Goal: Information Seeking & Learning: Find specific fact

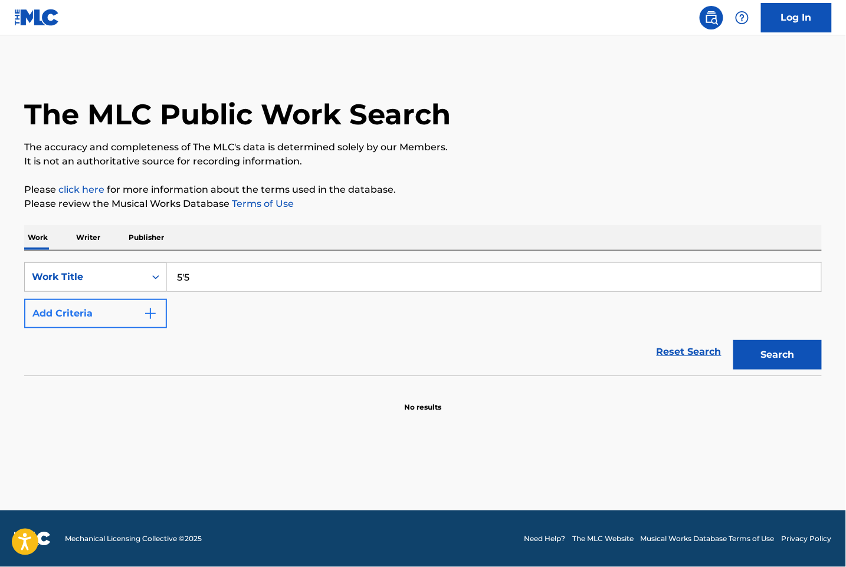
type input "5'5"
click at [161, 317] on button "Add Criteria" at bounding box center [95, 313] width 143 height 29
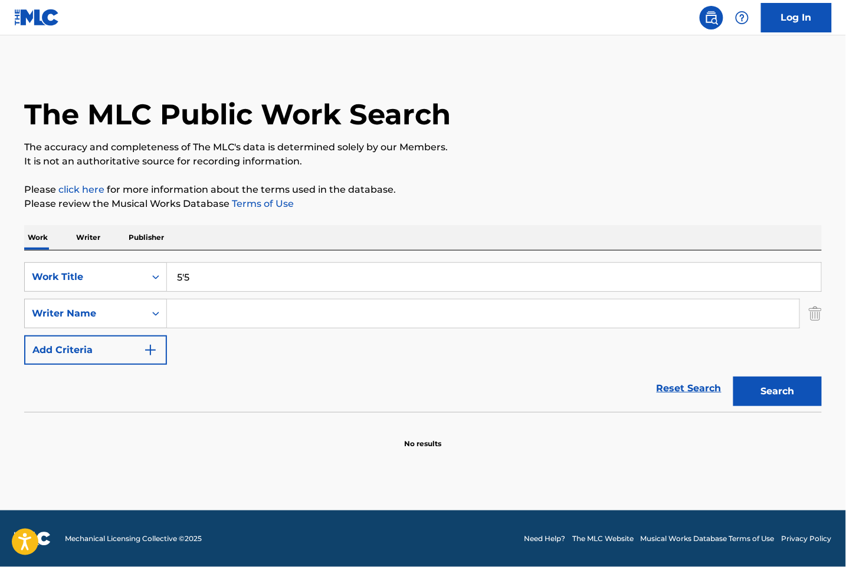
drag, startPoint x: 195, startPoint y: 316, endPoint x: 203, endPoint y: 316, distance: 8.3
click at [196, 316] on input "Search Form" at bounding box center [483, 314] width 632 height 28
click at [733, 377] on button "Search" at bounding box center [777, 391] width 88 height 29
drag, startPoint x: 211, startPoint y: 306, endPoint x: 88, endPoint y: 288, distance: 124.0
click at [88, 288] on div "SearchWithCriteriae2e335a0-d8d7-4cf9-9fe1-92f4b6bc1e10 Work Title 5'5 SearchWit…" at bounding box center [422, 313] width 797 height 103
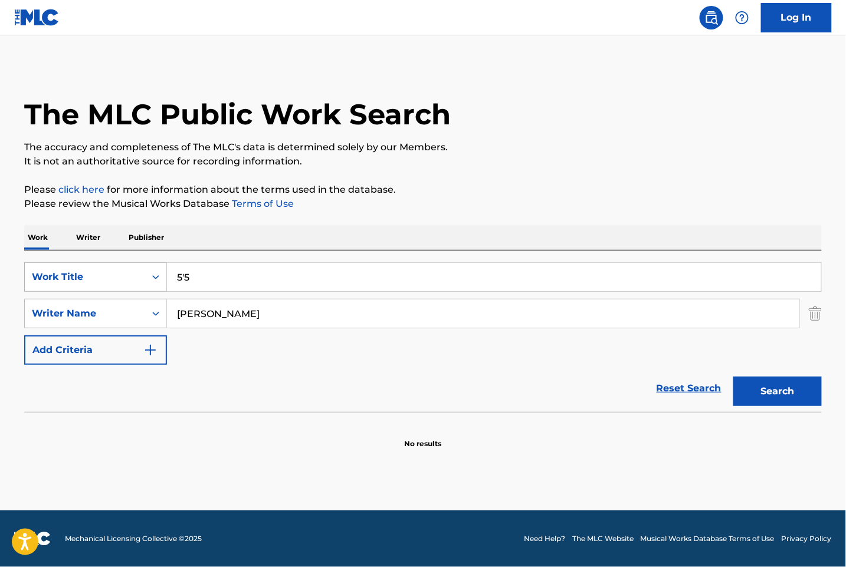
paste input "Xav"
type input "[PERSON_NAME]"
click at [788, 392] on button "Search" at bounding box center [777, 391] width 88 height 29
click at [227, 281] on input "5'5" at bounding box center [494, 277] width 654 height 28
click at [183, 281] on input "5'5" at bounding box center [494, 277] width 654 height 28
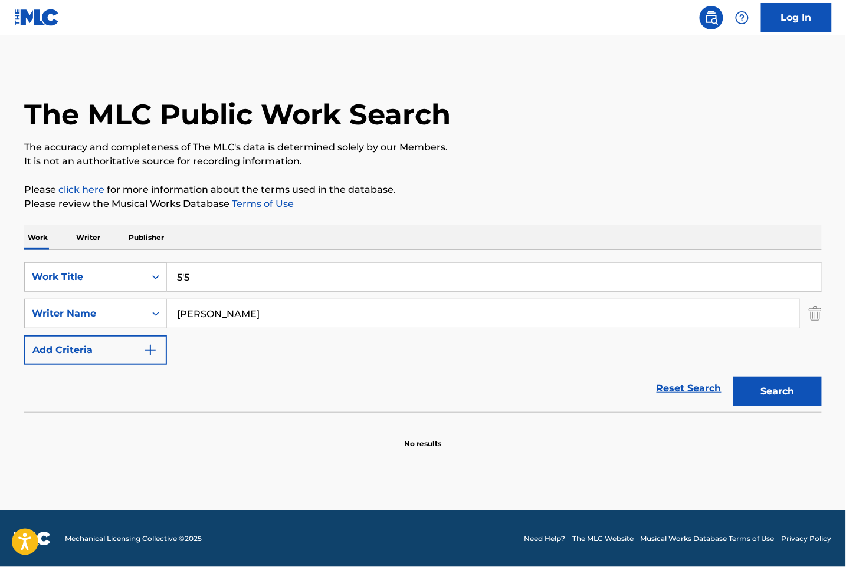
type input "5'5"
drag, startPoint x: 216, startPoint y: 317, endPoint x: 48, endPoint y: 309, distance: 167.7
click at [48, 309] on div "SearchWithCriteriaa2232409-3554-4c05-8736-ef6f256ccc9d Writer Name [PERSON_NAME]" at bounding box center [422, 313] width 797 height 29
click at [764, 383] on button "Search" at bounding box center [777, 391] width 88 height 29
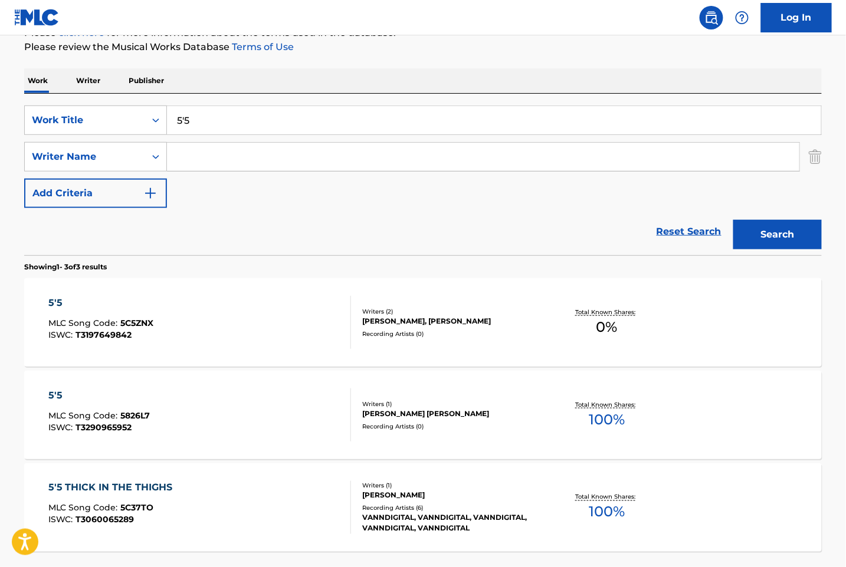
scroll to position [236, 0]
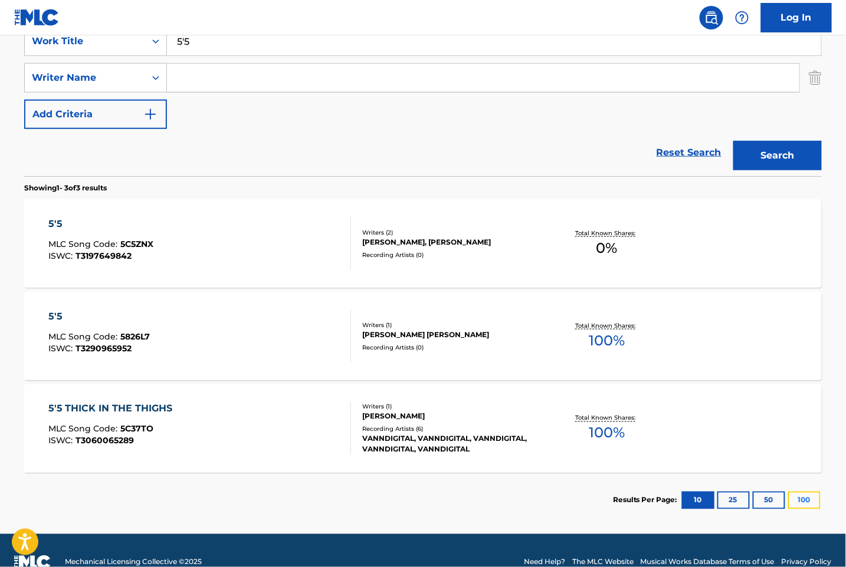
click at [796, 503] on button "100" at bounding box center [804, 501] width 32 height 18
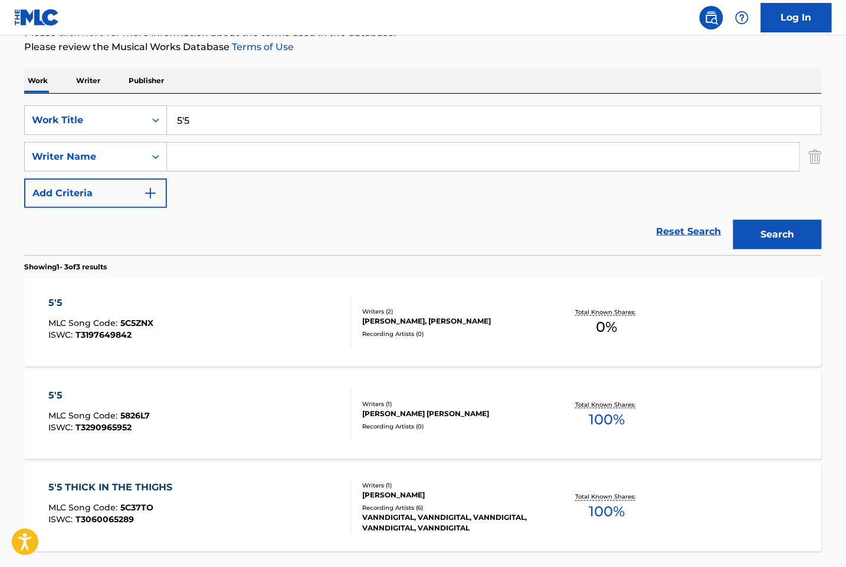
scroll to position [0, 0]
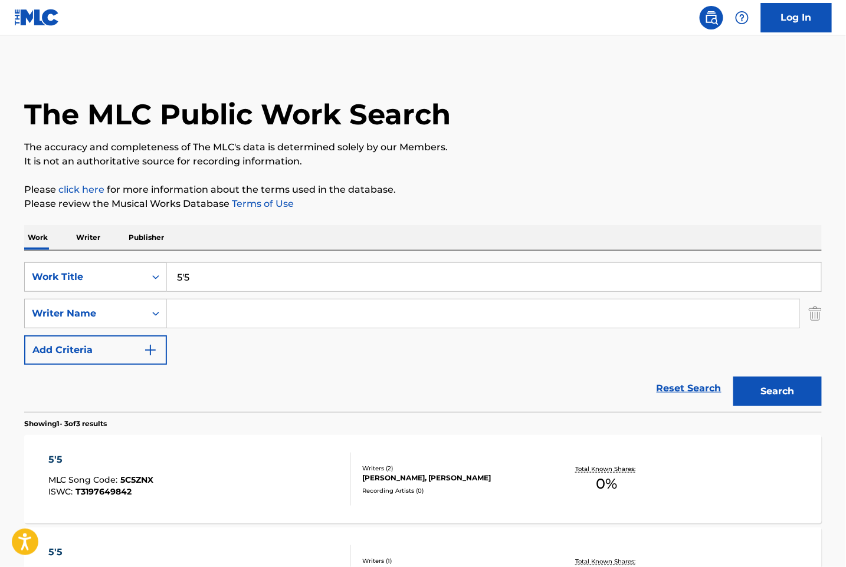
click at [185, 277] on input "5'5" at bounding box center [494, 277] width 654 height 28
click at [780, 395] on button "Search" at bounding box center [777, 391] width 88 height 29
drag, startPoint x: 214, startPoint y: 285, endPoint x: 100, endPoint y: 264, distance: 115.2
click at [99, 269] on div "SearchWithCriteriae2e335a0-d8d7-4cf9-9fe1-92f4b6bc1e10 Work Title 5 5" at bounding box center [422, 276] width 797 height 29
paste input "'5 feat [PERSON_NAME]"
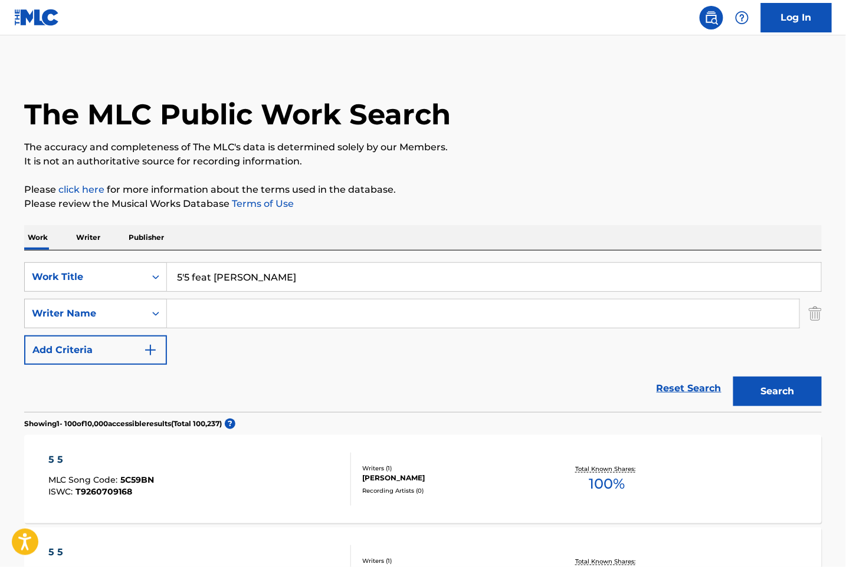
type input "5'5 feat [PERSON_NAME]"
click at [277, 321] on input "Search Form" at bounding box center [483, 314] width 632 height 28
type input "[PERSON_NAME]"
click at [733, 377] on button "Search" at bounding box center [777, 391] width 88 height 29
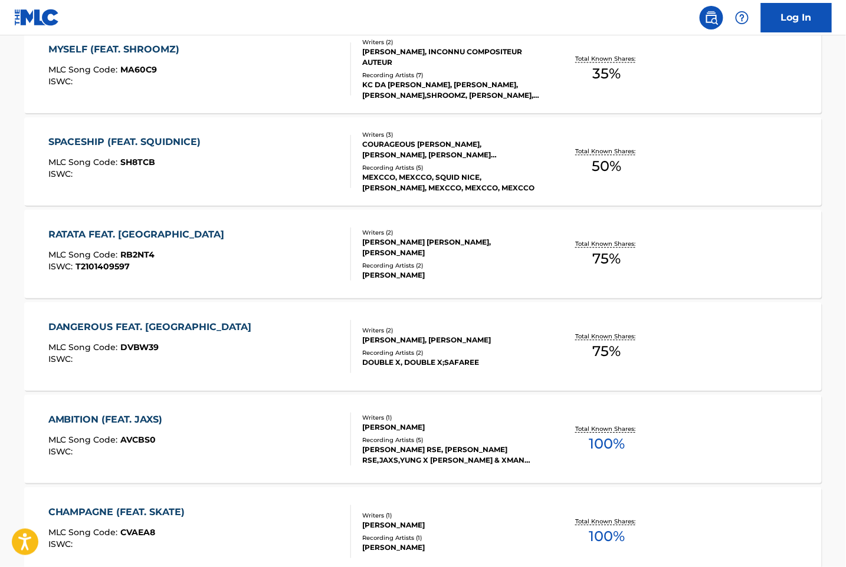
scroll to position [7314, 0]
